Goal: Navigation & Orientation: Find specific page/section

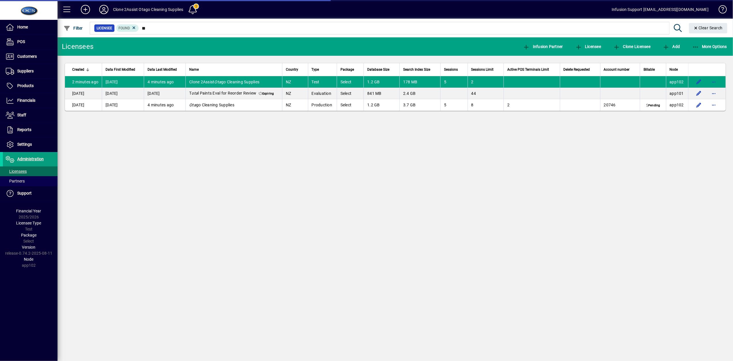
type input "*"
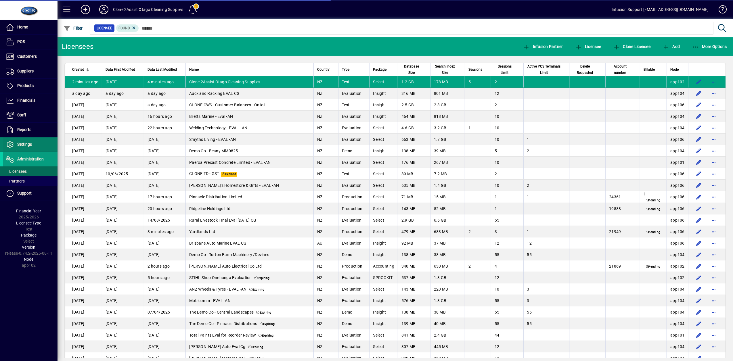
click at [24, 144] on span "Settings" at bounding box center [24, 144] width 15 height 5
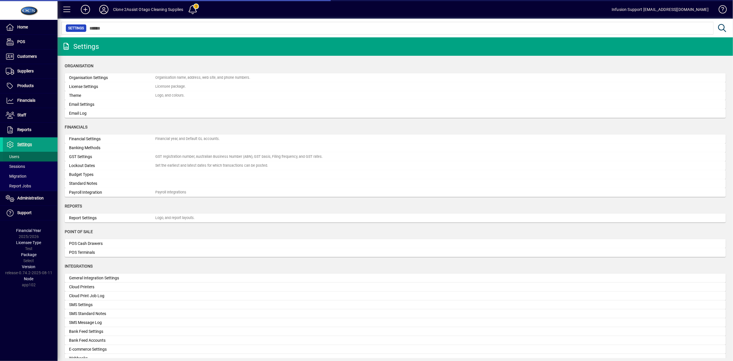
click at [17, 154] on span "Users" at bounding box center [11, 157] width 16 height 6
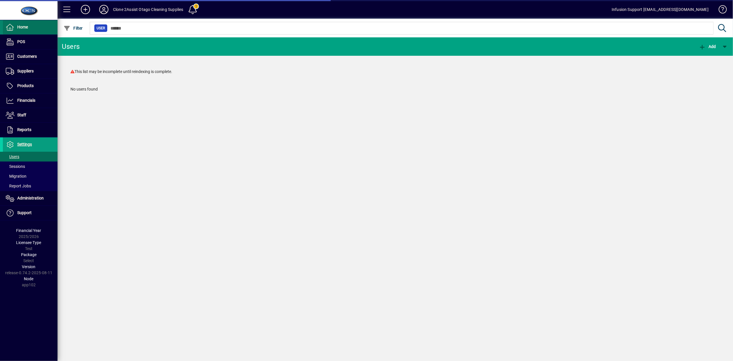
click at [29, 27] on span at bounding box center [30, 27] width 55 height 14
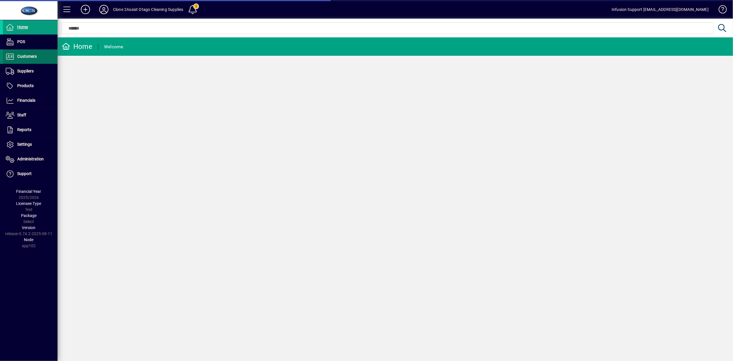
click at [26, 55] on span "Customers" at bounding box center [27, 56] width 20 height 5
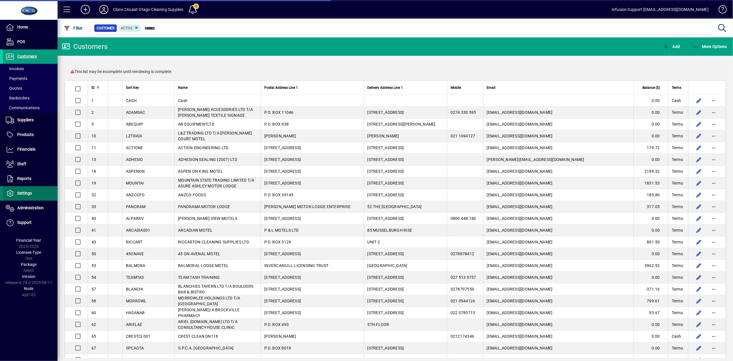
click at [19, 190] on span "Settings" at bounding box center [17, 193] width 29 height 7
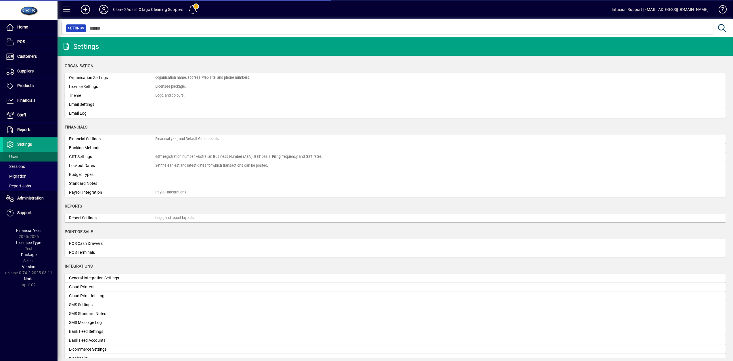
click at [16, 160] on span "Users" at bounding box center [11, 157] width 16 height 6
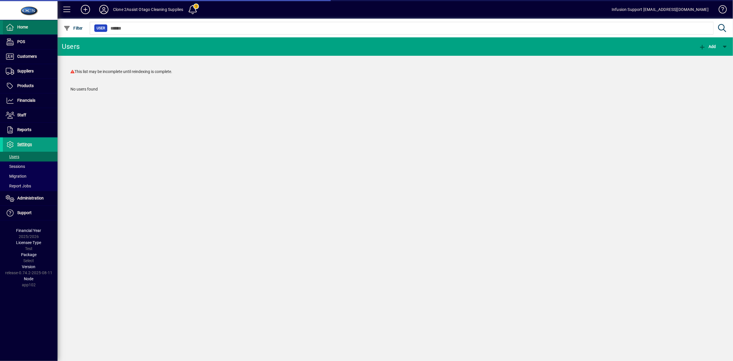
click at [16, 29] on span "Home" at bounding box center [15, 27] width 25 height 7
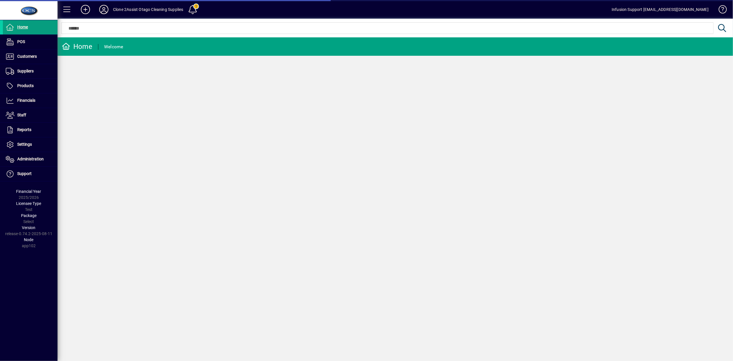
click at [108, 10] on icon at bounding box center [104, 9] width 12 height 9
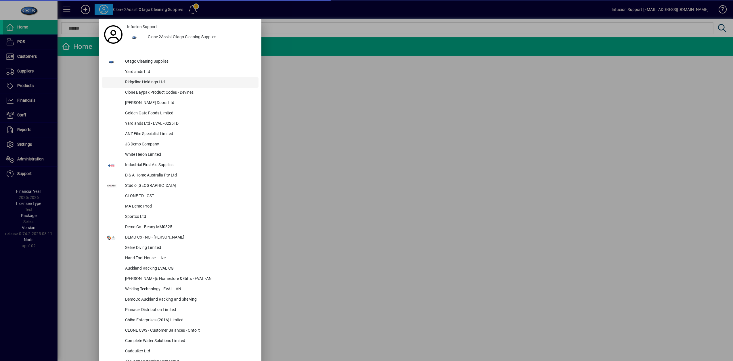
click at [140, 83] on div "Ridgeline Holdings Ltd" at bounding box center [190, 82] width 138 height 10
